Goal: Information Seeking & Learning: Learn about a topic

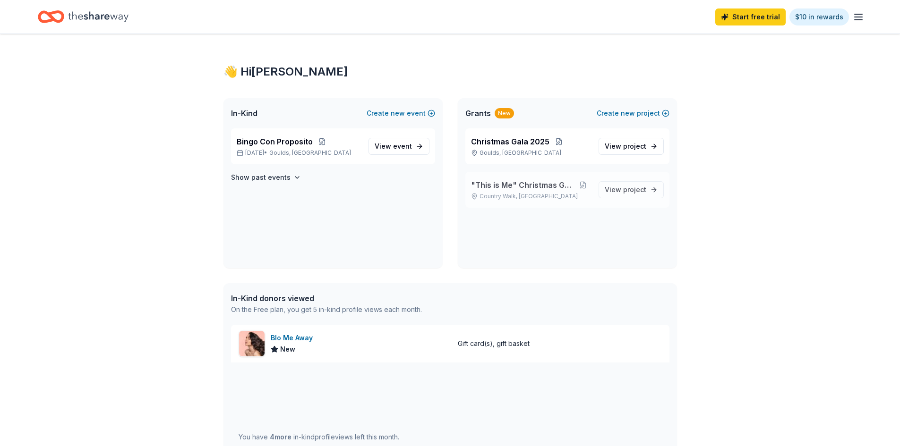
drag, startPoint x: 531, startPoint y: 196, endPoint x: 540, endPoint y: 185, distance: 14.5
click at [540, 185] on span ""This is Me" Christmas Gala 2024" at bounding box center [523, 184] width 104 height 11
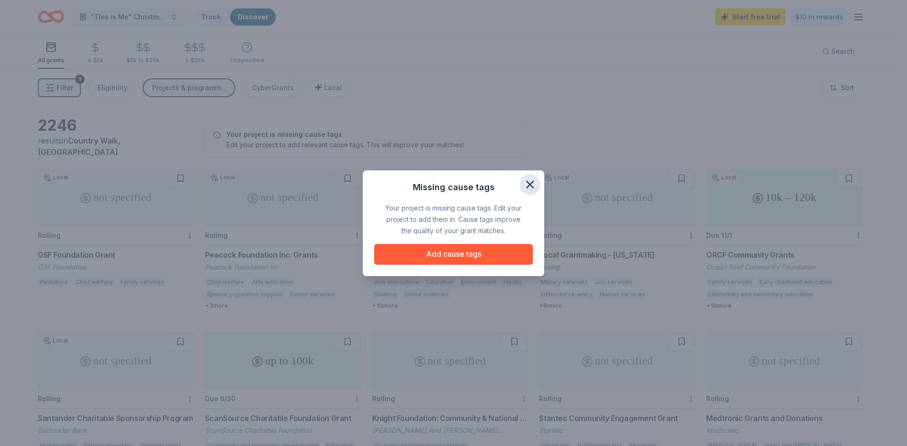
click at [531, 183] on icon "button" at bounding box center [529, 184] width 7 height 7
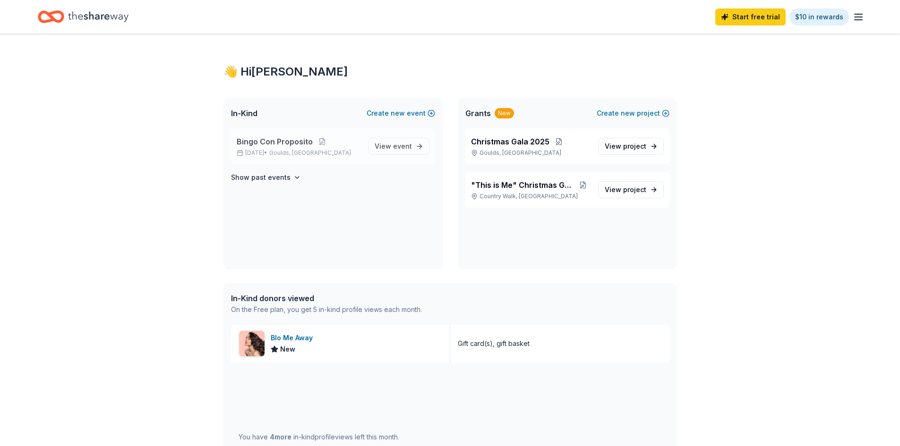
click at [289, 146] on span "Bingo Con Proposito" at bounding box center [275, 141] width 76 height 11
